Goal: Navigation & Orientation: Find specific page/section

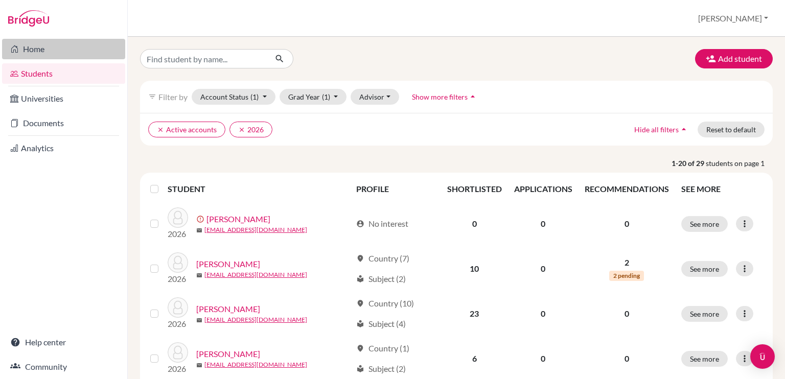
click at [75, 49] on link "Home" at bounding box center [63, 49] width 123 height 20
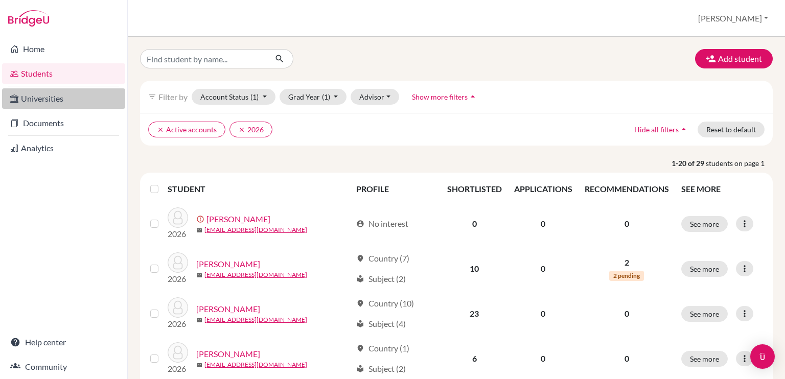
click at [61, 93] on link "Universities" at bounding box center [63, 98] width 123 height 20
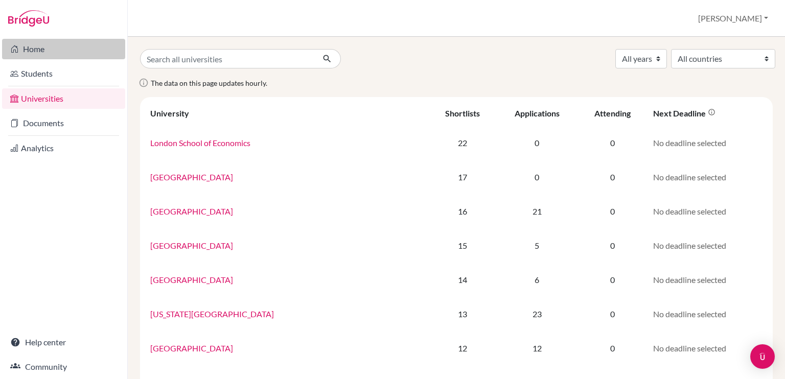
click at [25, 50] on link "Home" at bounding box center [63, 49] width 123 height 20
